Goal: Answer question/provide support

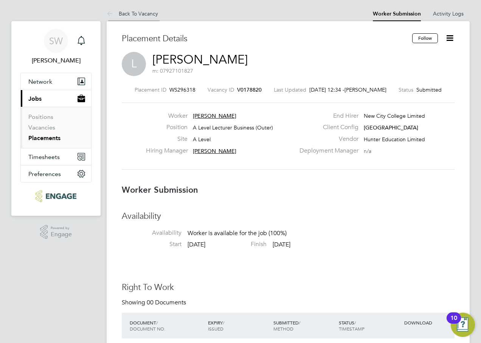
click at [146, 13] on link "Back To Vacancy" at bounding box center [132, 13] width 51 height 7
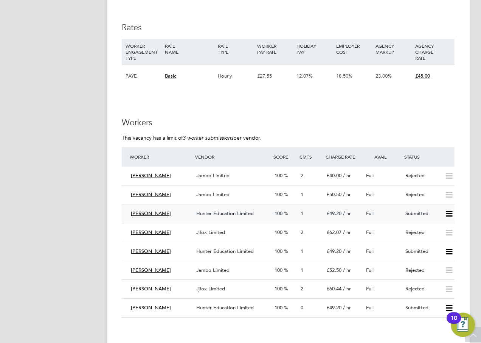
scroll to position [1286, 0]
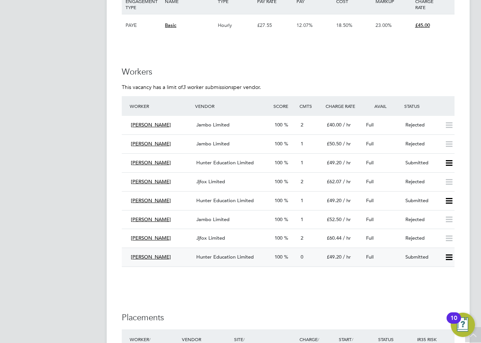
click at [137, 258] on span "[PERSON_NAME]" at bounding box center [151, 257] width 40 height 6
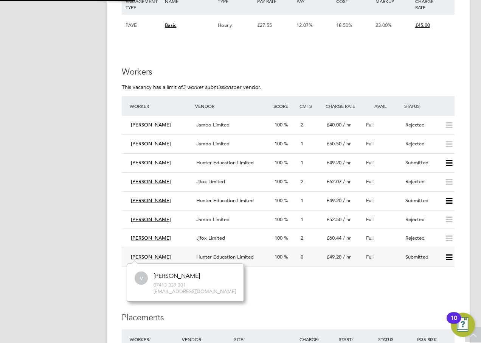
scroll to position [37, 114]
click at [210, 257] on span "Hunter Education Limited" at bounding box center [225, 257] width 58 height 6
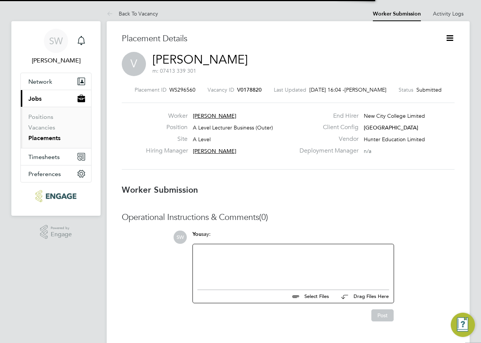
scroll to position [4, 4]
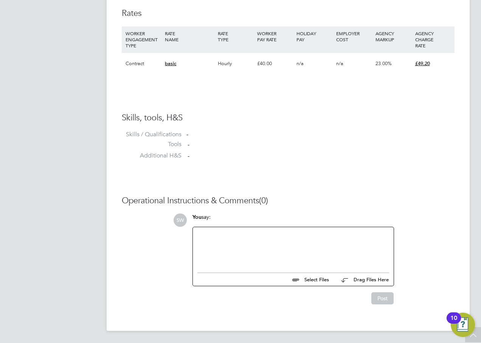
click at [254, 242] on div at bounding box center [294, 248] width 192 height 33
click at [389, 302] on button "Post" at bounding box center [383, 298] width 22 height 12
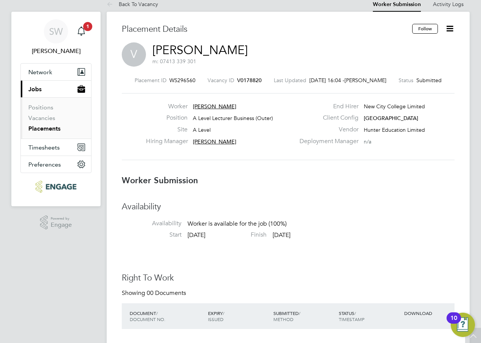
scroll to position [0, 0]
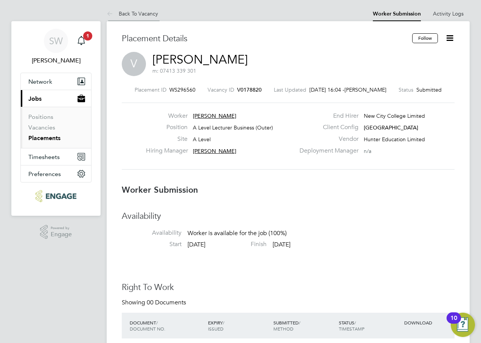
click at [134, 13] on link "Back To Vacancy" at bounding box center [132, 13] width 51 height 7
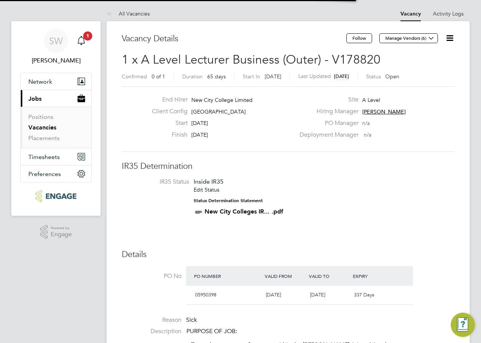
scroll to position [13, 71]
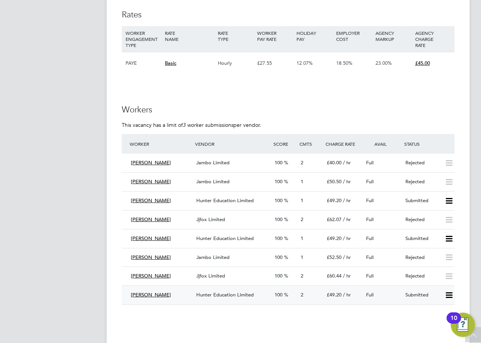
click at [140, 294] on span "[PERSON_NAME]" at bounding box center [151, 294] width 40 height 6
click at [213, 292] on span "Hunter Education Limited" at bounding box center [225, 294] width 58 height 6
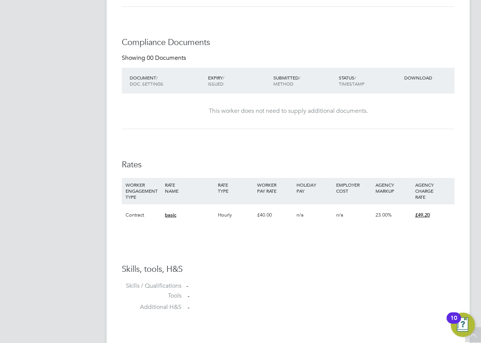
scroll to position [378, 0]
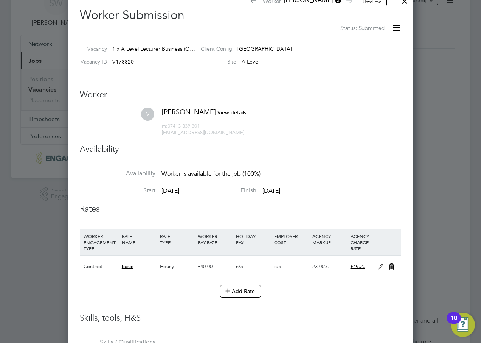
click at [218, 113] on span "View details" at bounding box center [232, 112] width 29 height 7
click at [346, 120] on li "V [PERSON_NAME] View details m: 07413 339 301 [EMAIL_ADDRESS][DOMAIN_NAME]" at bounding box center [241, 125] width 322 height 36
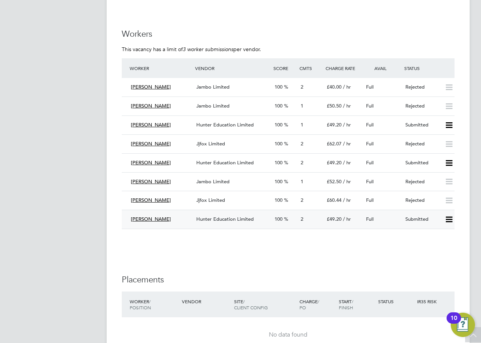
click at [225, 221] on span "Hunter Education Limited" at bounding box center [225, 219] width 58 height 6
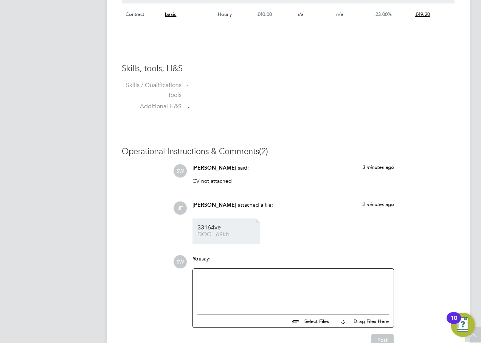
click at [216, 230] on span "33164ve" at bounding box center [228, 228] width 61 height 6
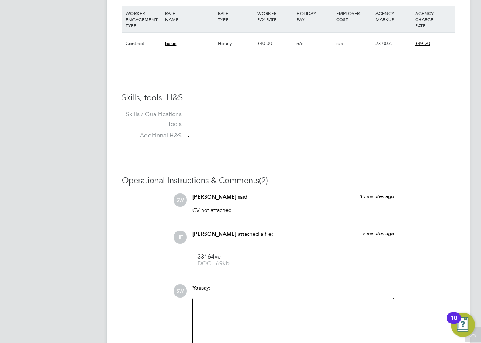
scroll to position [534, 0]
